Goal: Task Accomplishment & Management: Manage account settings

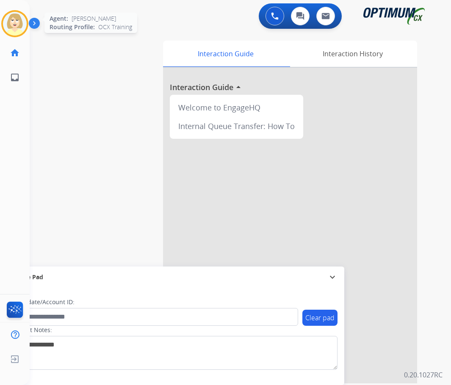
click at [12, 22] on img at bounding box center [15, 24] width 24 height 24
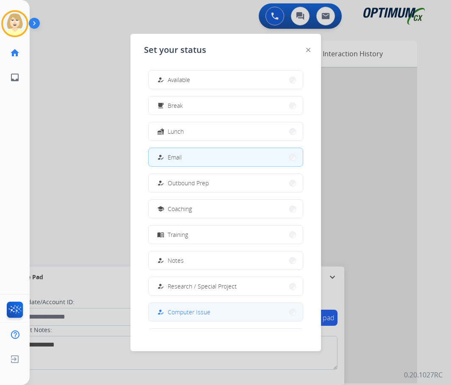
scroll to position [80, 0]
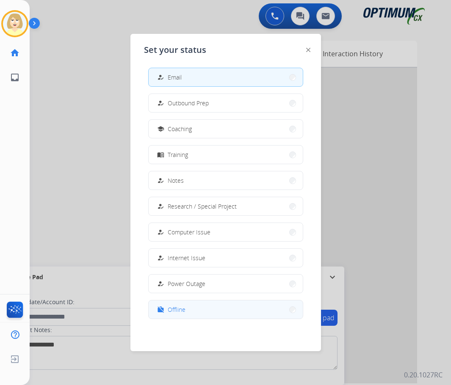
click at [175, 309] on span "Offline" at bounding box center [177, 309] width 18 height 9
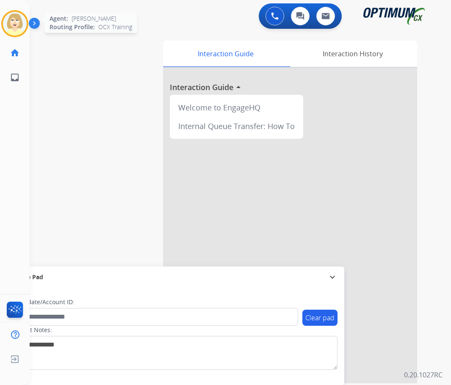
click at [16, 22] on img at bounding box center [15, 24] width 24 height 24
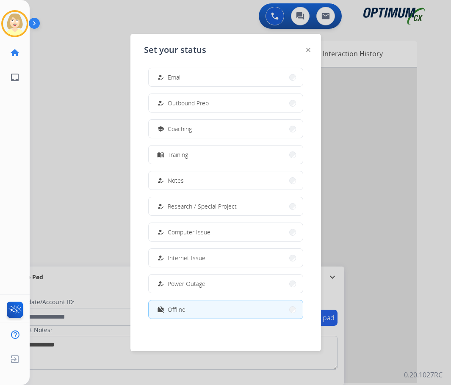
click at [174, 306] on span "Offline" at bounding box center [177, 309] width 18 height 9
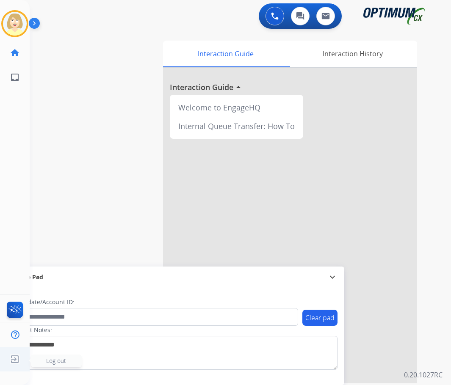
click at [50, 360] on span "Log out" at bounding box center [56, 361] width 20 height 8
